Goal: Task Accomplishment & Management: Use online tool/utility

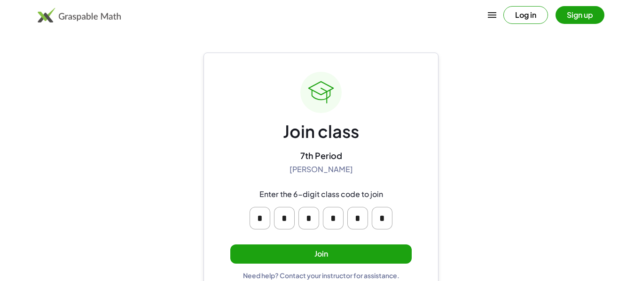
click at [399, 255] on button "Join" at bounding box center [320, 254] width 181 height 19
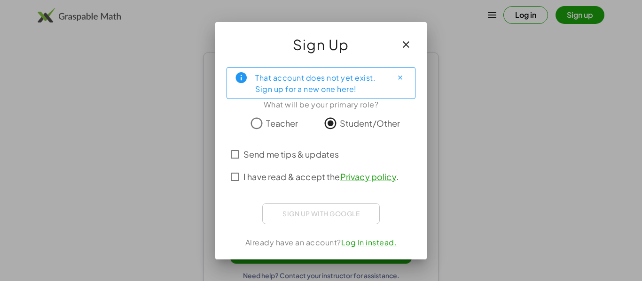
click at [318, 216] on div "Sign up with Google Sign in with Google Sign in with Google. Opens in new tab" at bounding box center [320, 213] width 117 height 21
click at [306, 201] on div "That account does not yet exist. Sign up for a new one here! What will be your …" at bounding box center [320, 160] width 211 height 200
click at [286, 155] on span "Send me tips & updates" at bounding box center [290, 154] width 95 height 13
click at [290, 182] on span "I have read & accept the Privacy policy ." at bounding box center [320, 176] width 155 height 13
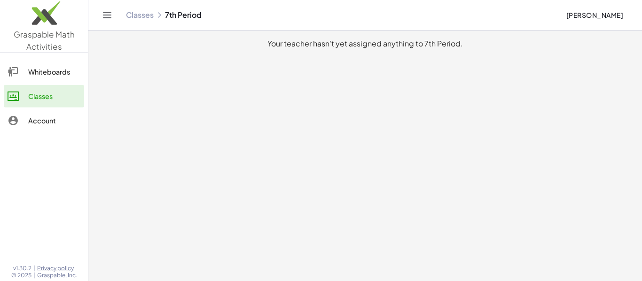
click at [52, 75] on div "Whiteboards" at bounding box center [54, 71] width 52 height 11
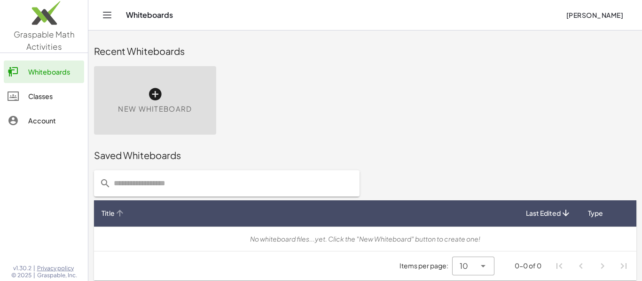
scroll to position [5, 0]
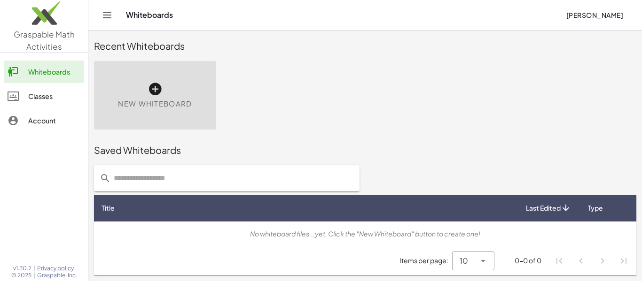
click at [148, 87] on icon at bounding box center [154, 89] width 15 height 15
